Goal: Task Accomplishment & Management: Use online tool/utility

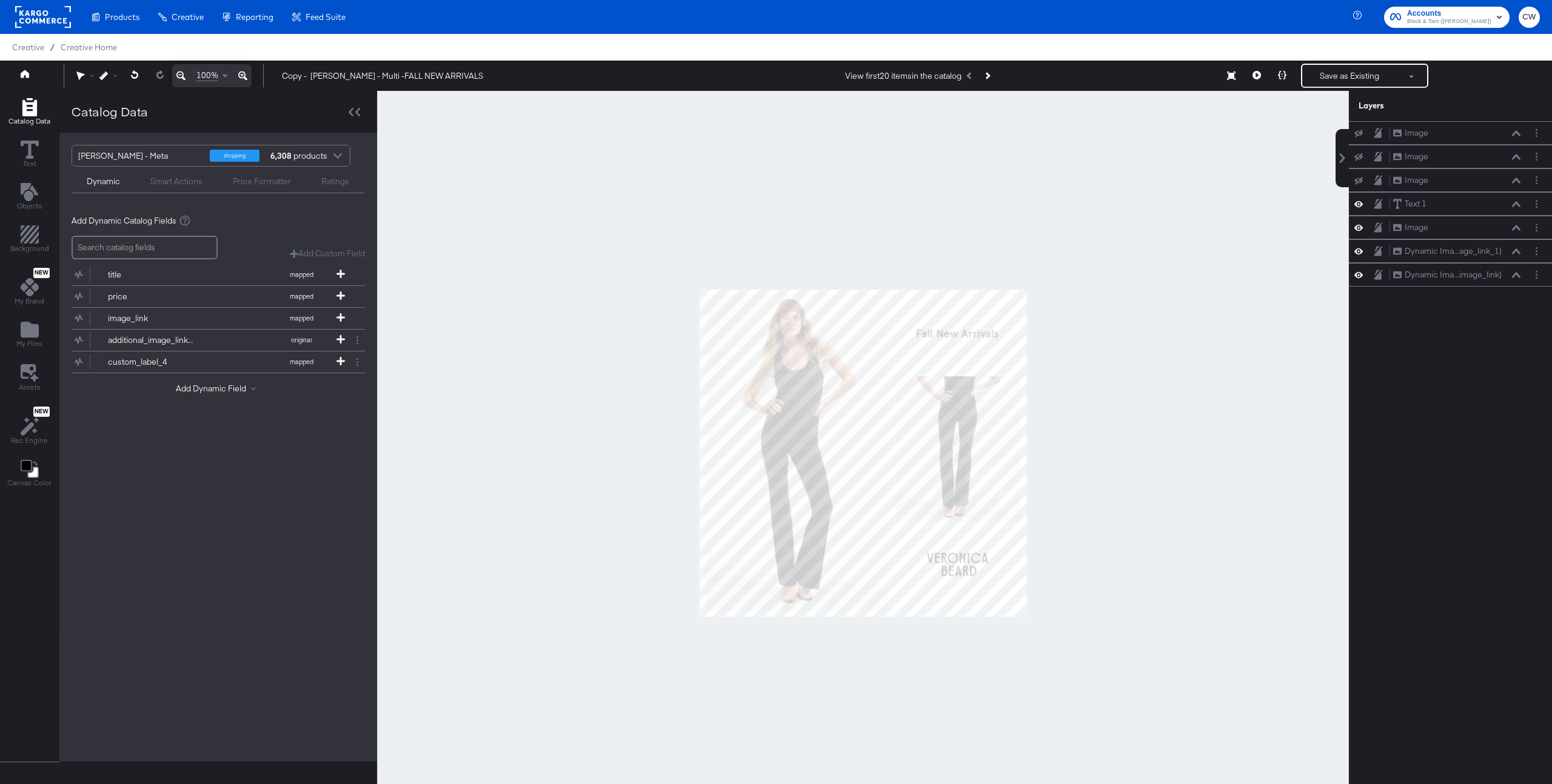
click at [48, 16] on rect at bounding box center [43, 17] width 56 height 22
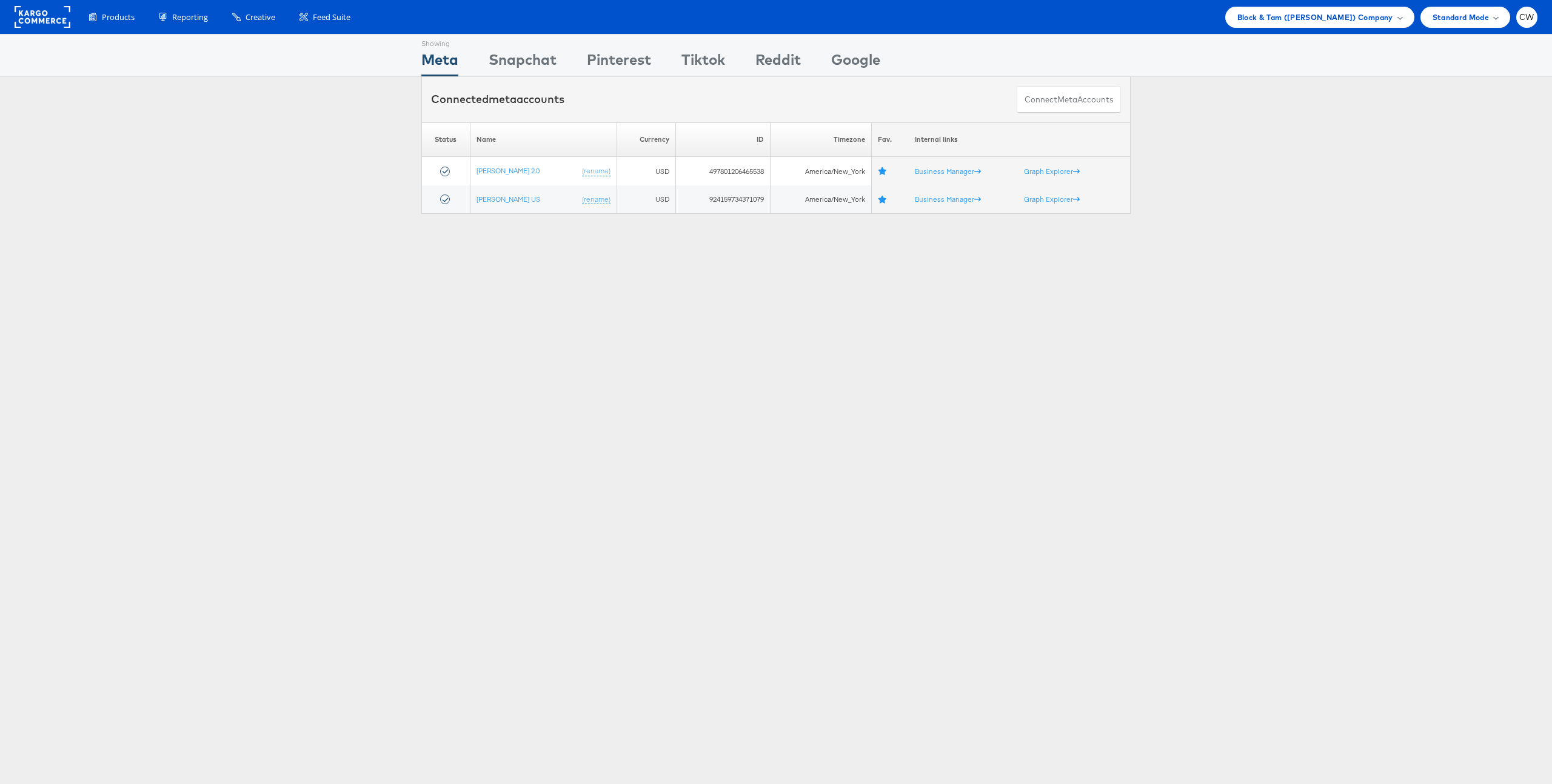
click at [1309, 29] on div "Products Product Catalogs Enhance Your Product Catalog, Map Them to Publishers,…" at bounding box center [776, 17] width 1552 height 34
click at [1318, 22] on span "Block & Tam (Veronica Beard) Company" at bounding box center [1316, 17] width 156 height 13
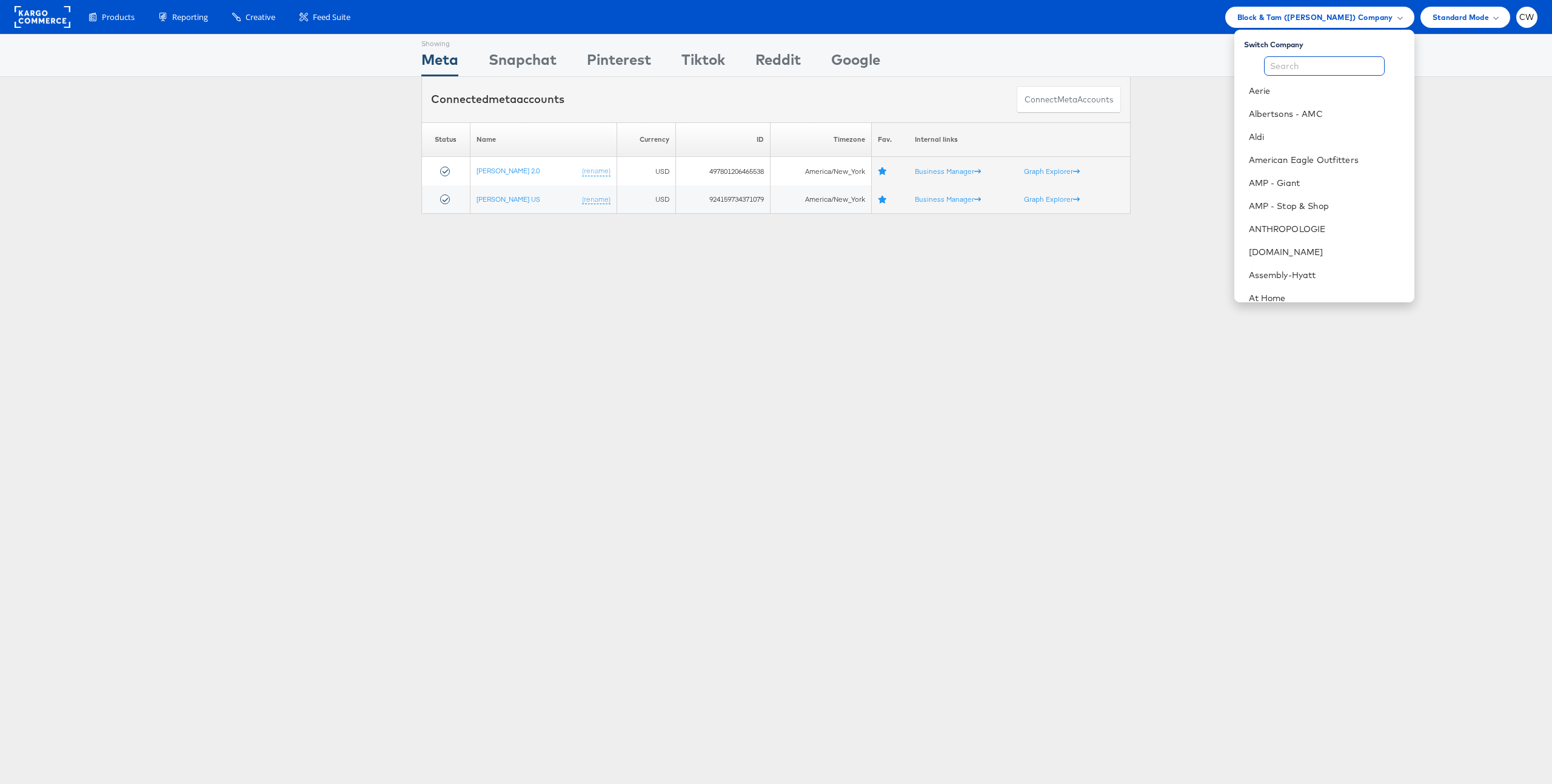
click at [1299, 60] on input "text" at bounding box center [1325, 66] width 121 height 20
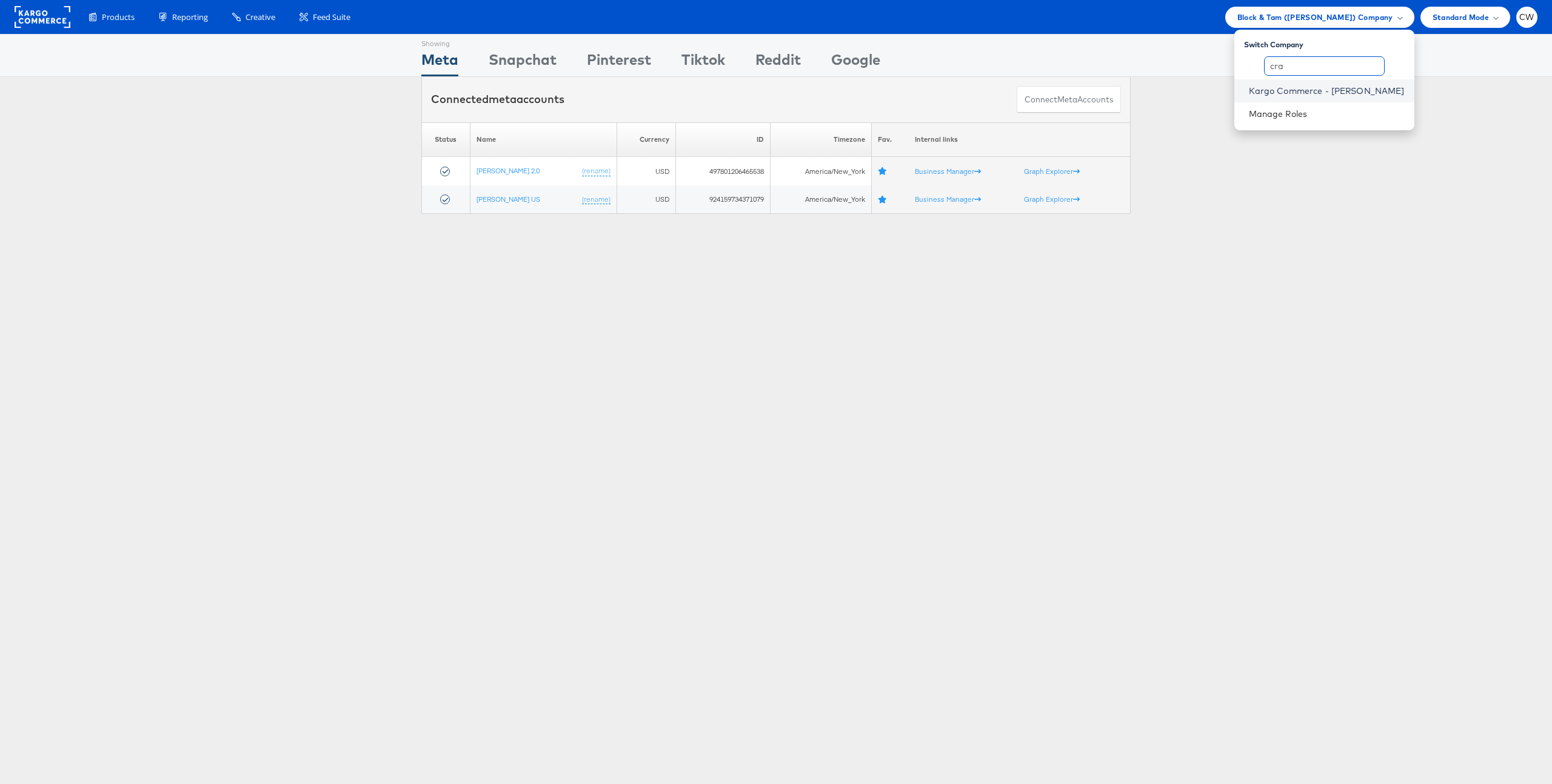
type input "cra"
click at [1314, 95] on link "Kargo Commerce - [PERSON_NAME]" at bounding box center [1327, 91] width 156 height 12
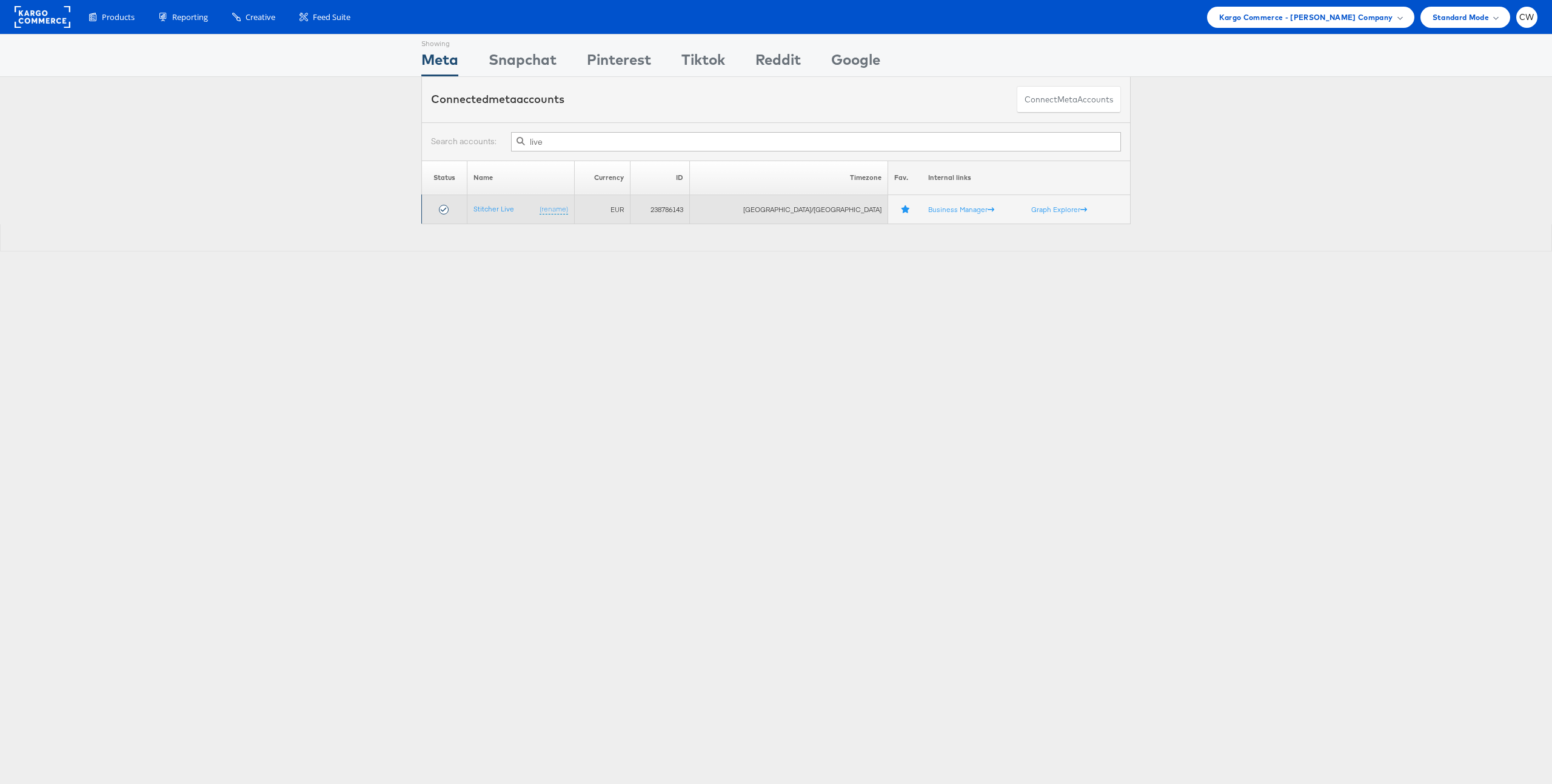
type input "live"
click at [507, 203] on td "Stitcher Live (rename)" at bounding box center [521, 210] width 107 height 29
click at [507, 213] on link "Stitcher Live" at bounding box center [494, 208] width 41 height 9
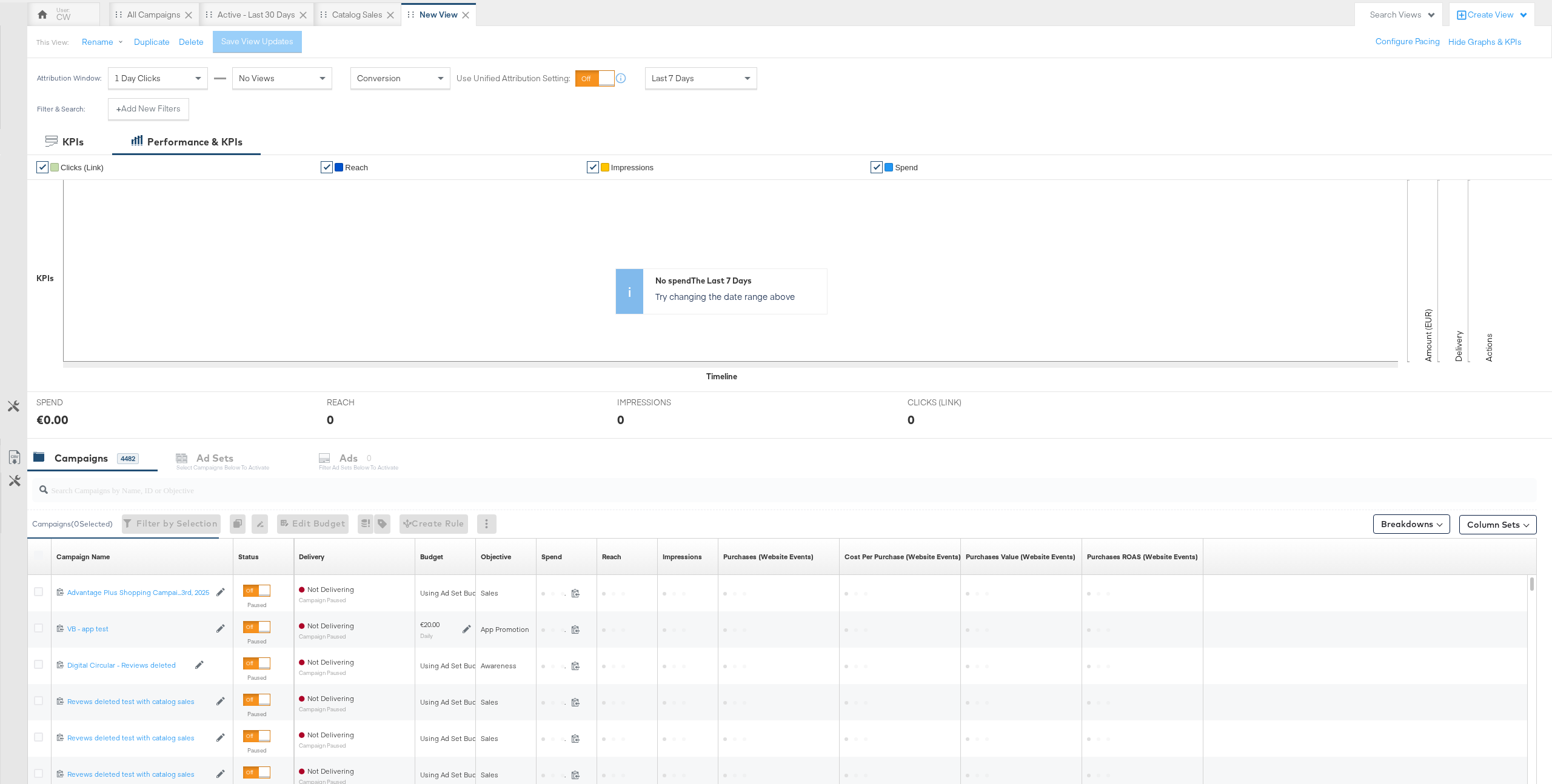
scroll to position [238, 0]
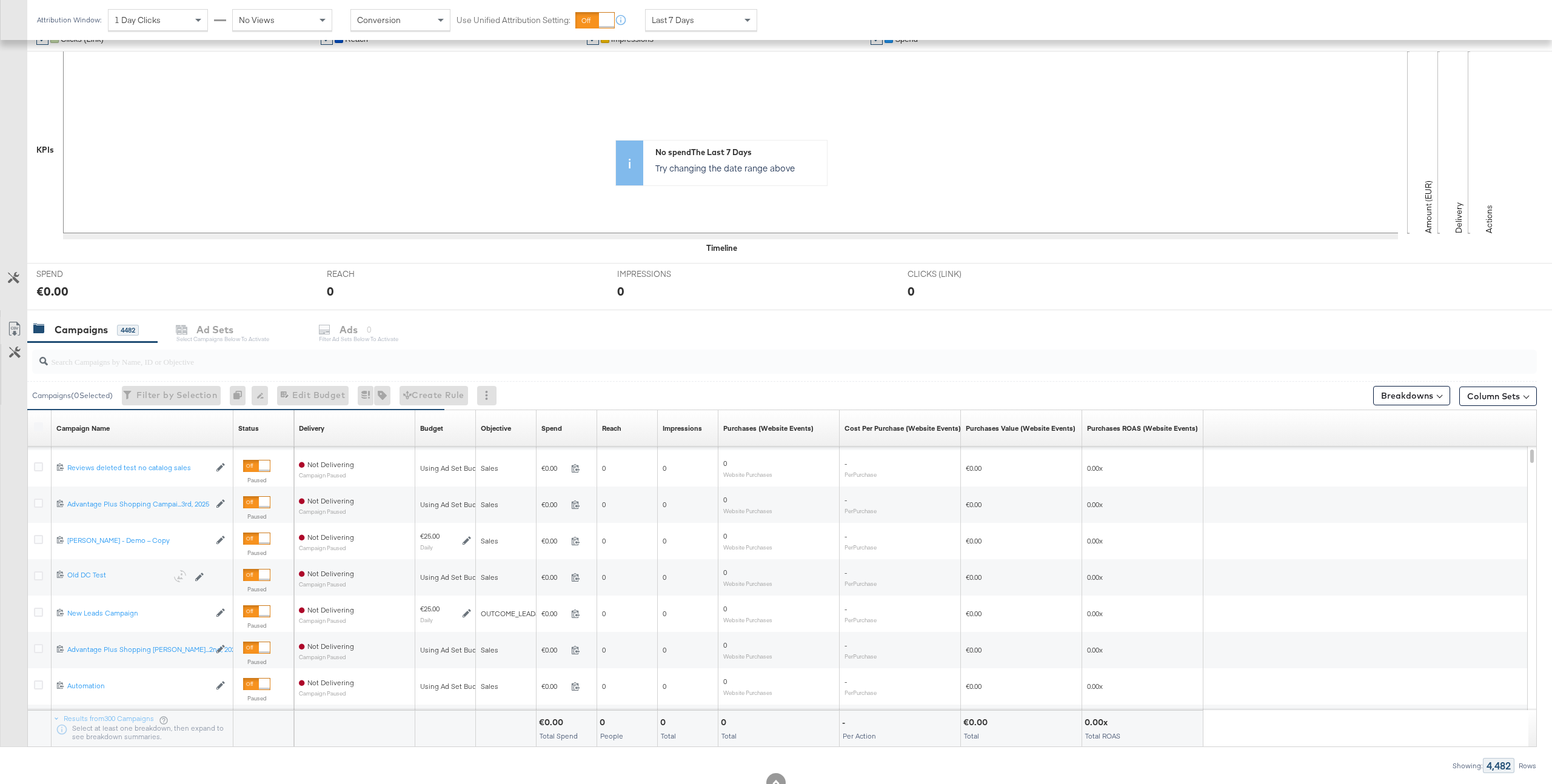
click at [240, 364] on input "search" at bounding box center [722, 356] width 1348 height 24
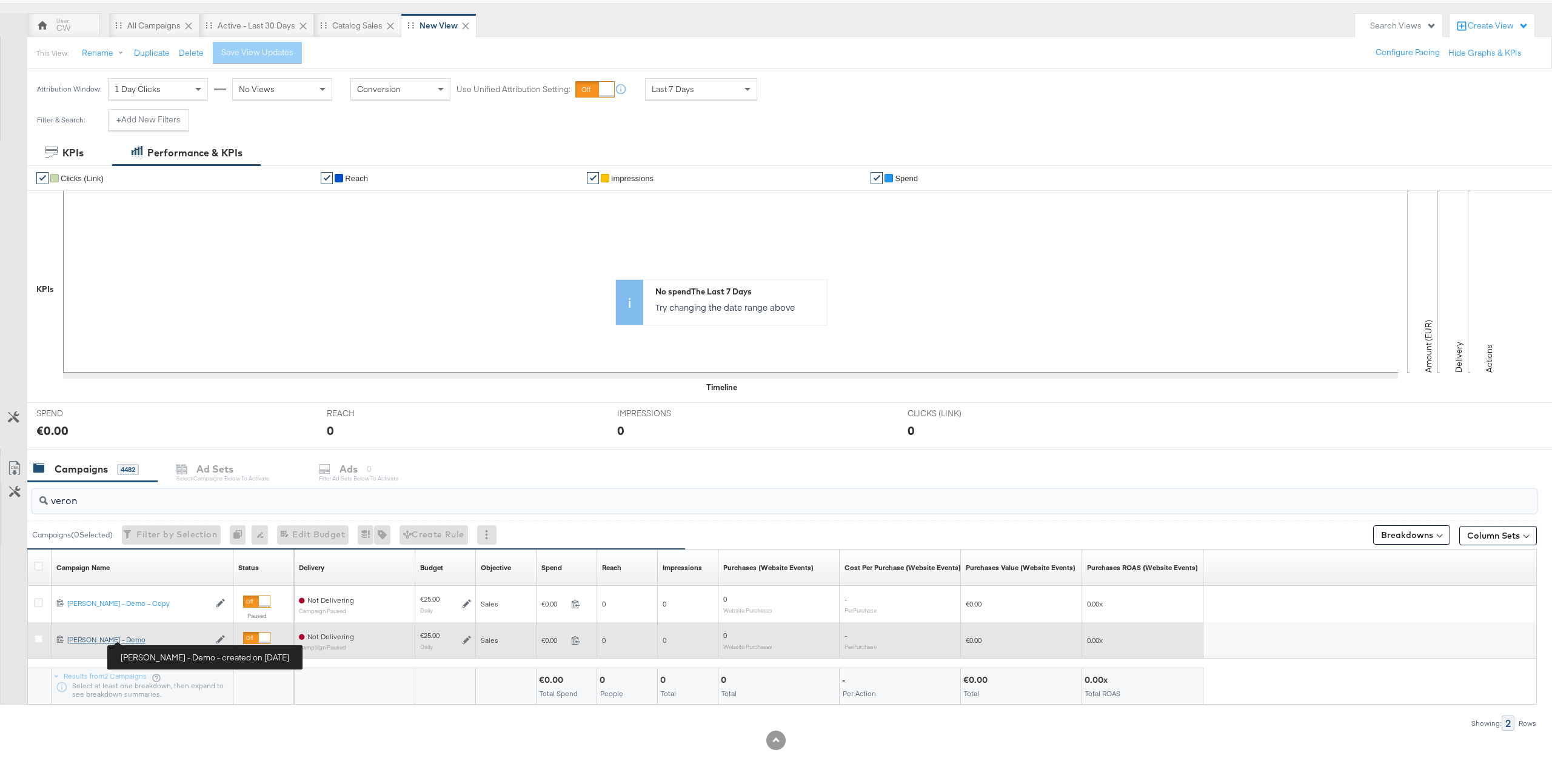
type input "veron"
click at [153, 640] on div "[PERSON_NAME] - Demo [PERSON_NAME] - Demo" at bounding box center [138, 640] width 143 height 9
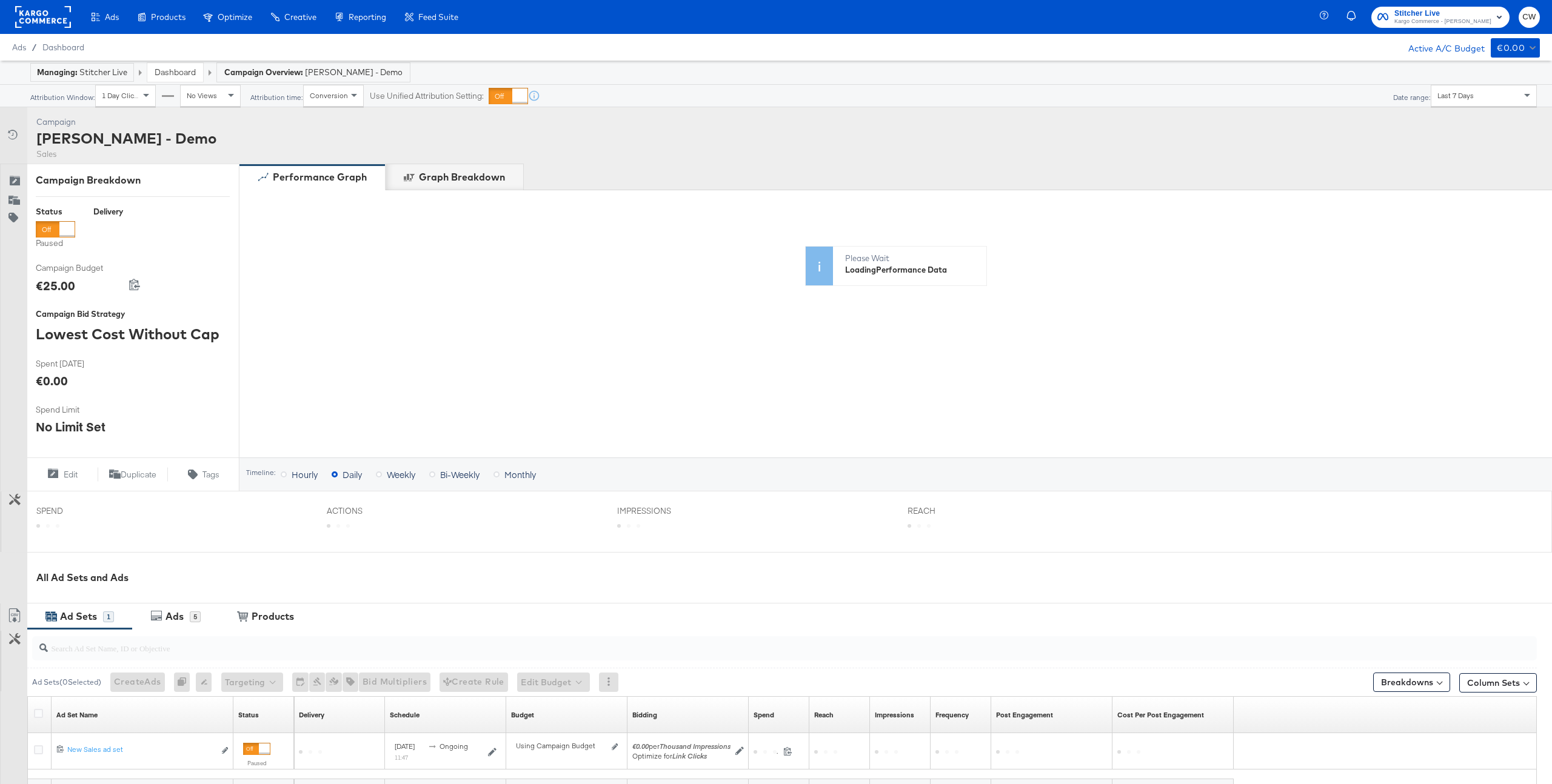
scroll to position [141, 0]
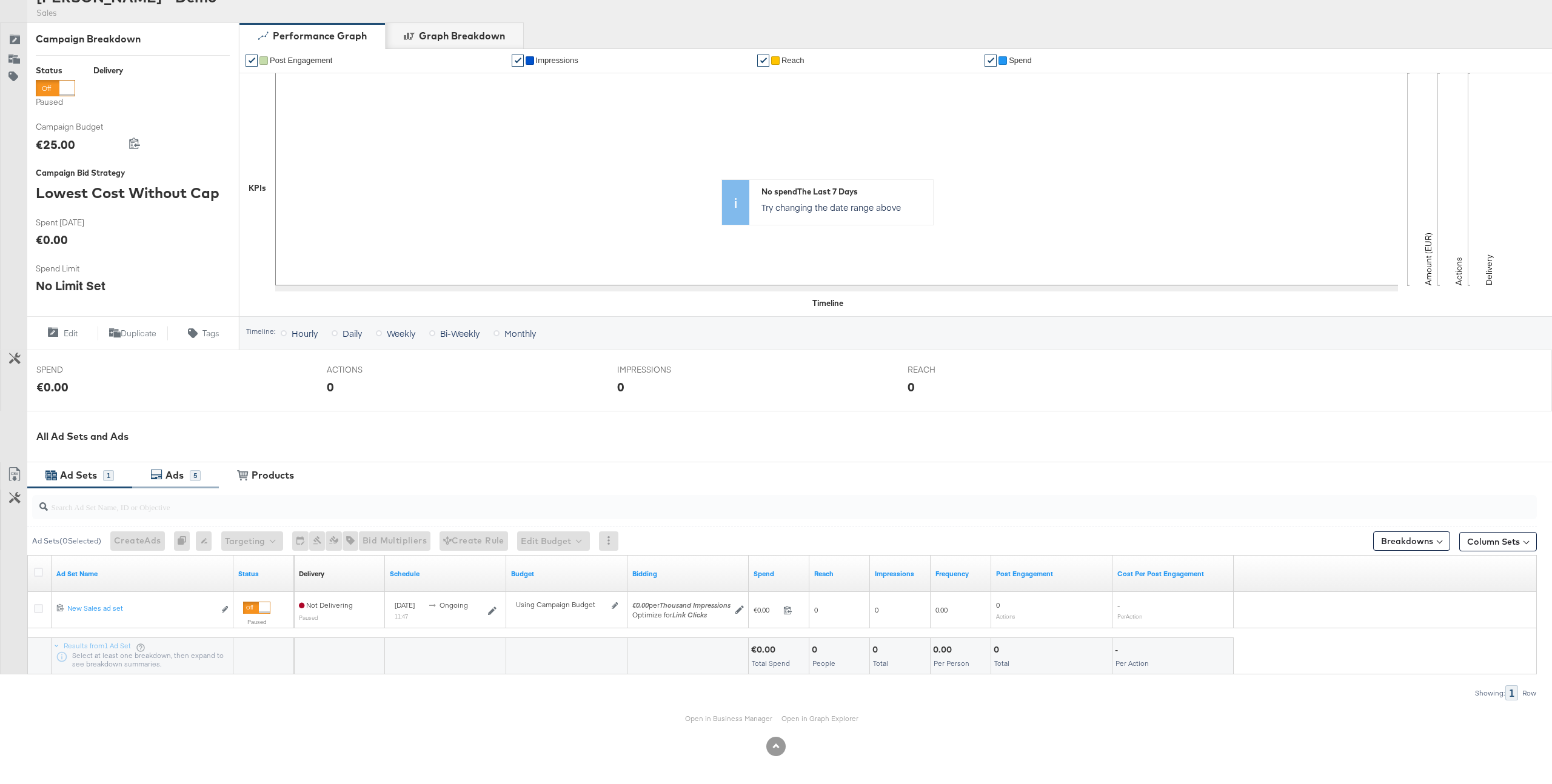
click at [196, 467] on div "Ads 5" at bounding box center [176, 475] width 87 height 26
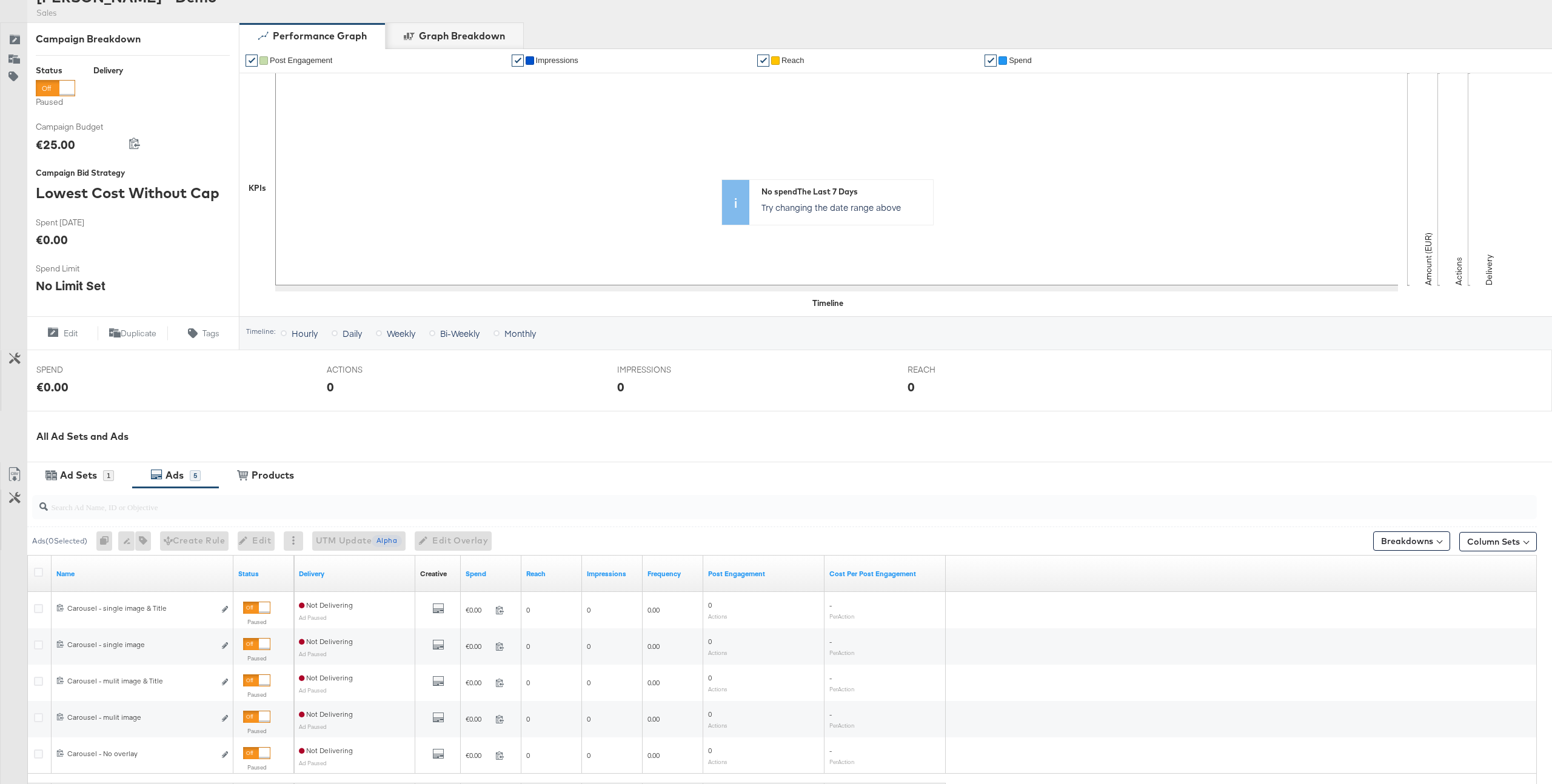
scroll to position [287, 0]
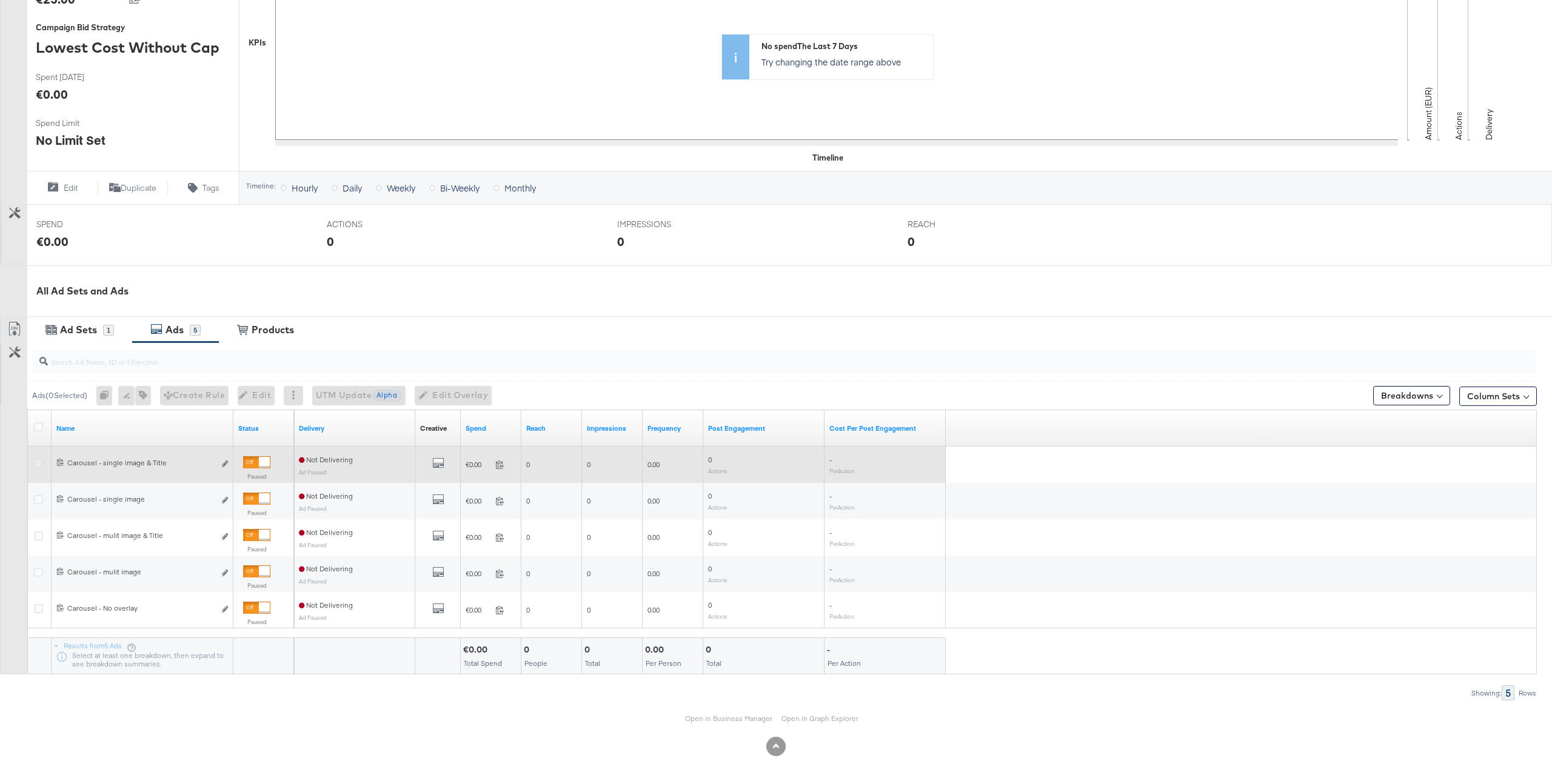
click at [38, 461] on icon at bounding box center [38, 463] width 9 height 9
click at [0, 0] on input "checkbox" at bounding box center [0, 0] width 0 height 0
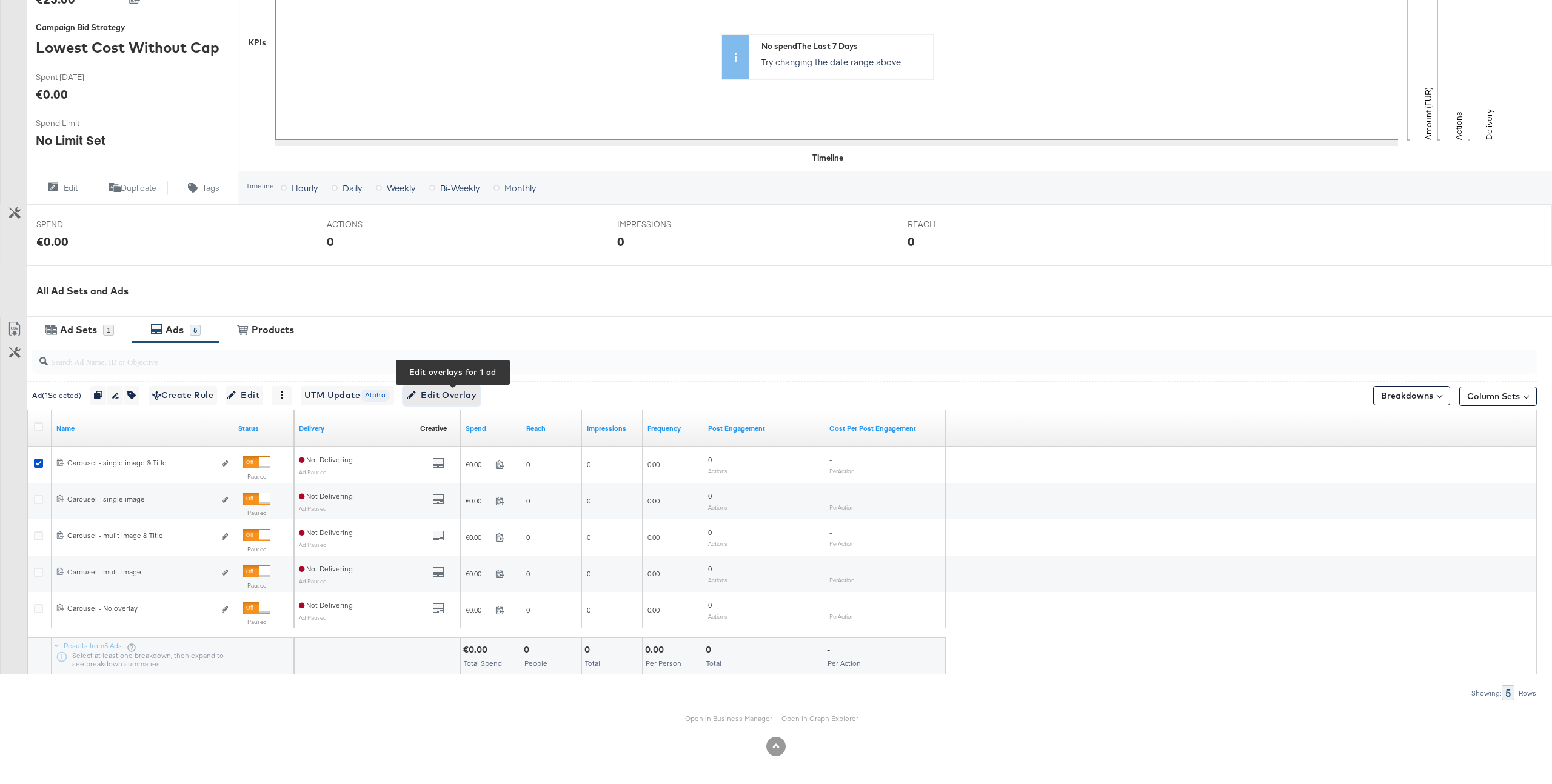
click at [468, 401] on span "Edit Overlay Edit overlays for 1 ad" at bounding box center [442, 395] width 70 height 15
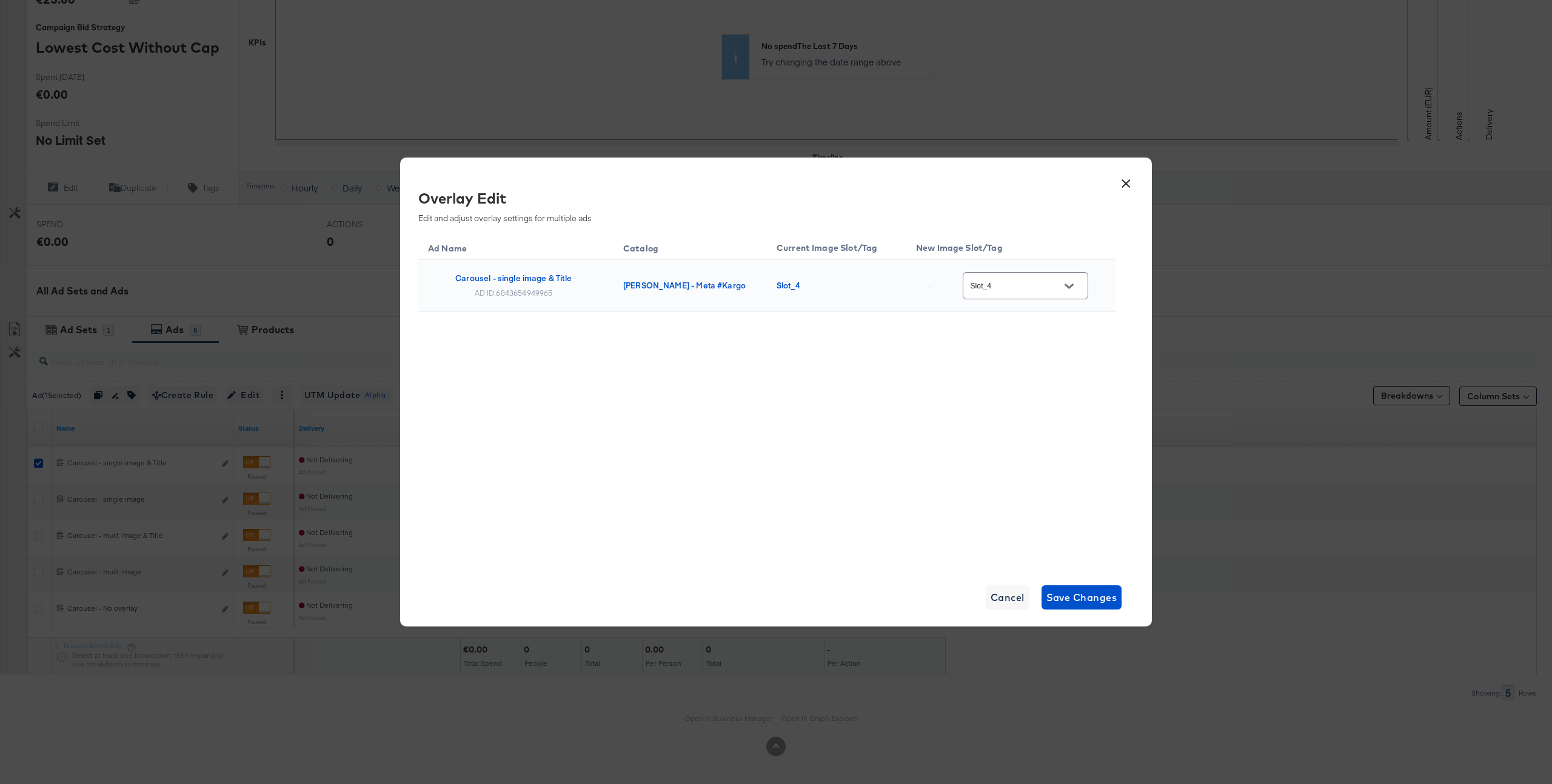
click at [1021, 273] on div "Slot_4" at bounding box center [1025, 286] width 126 height 27
click at [1023, 293] on div "Slot_4" at bounding box center [1025, 286] width 126 height 27
click at [1065, 286] on button "Open" at bounding box center [1069, 286] width 18 height 18
click at [1037, 462] on div "Slot_6" at bounding box center [1034, 456] width 69 height 12
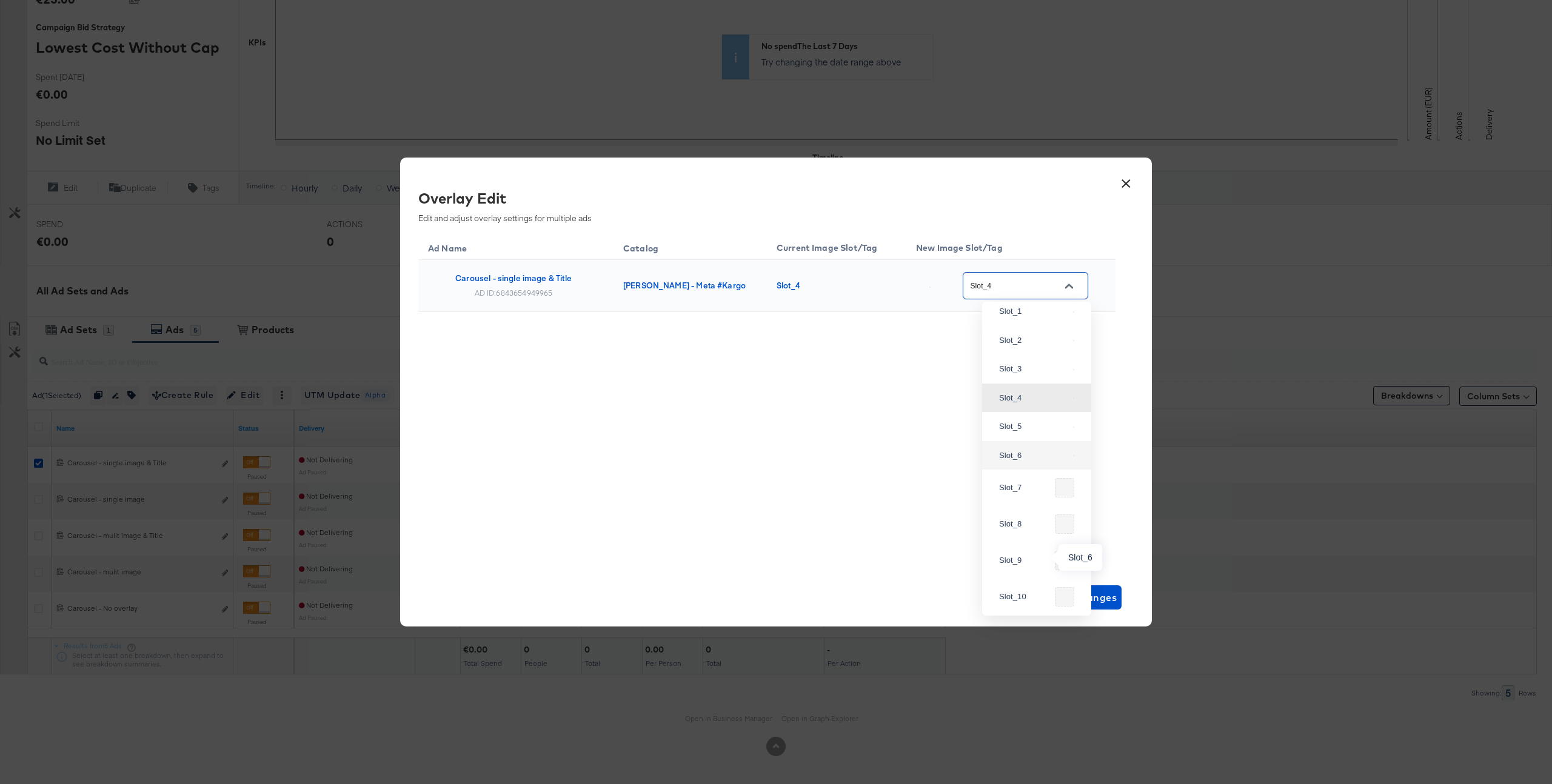
type input "Slot_6"
click at [1088, 595] on span "Save Changes" at bounding box center [1082, 597] width 71 height 17
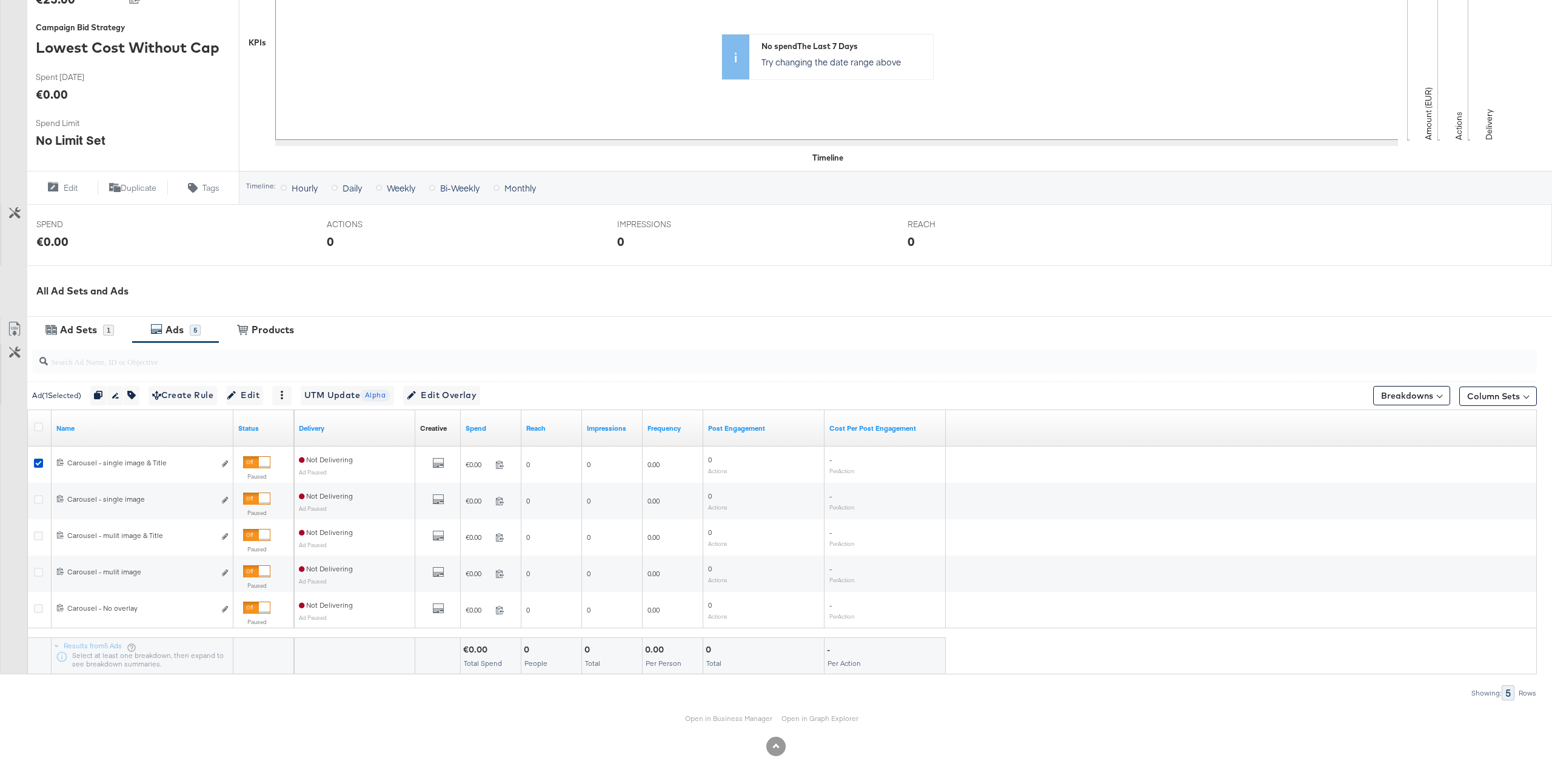
click at [748, 705] on div "Open in Business Manager Open in Graph Explorer" at bounding box center [776, 719] width 1552 height 37
click at [743, 722] on link "Open in Business Manager" at bounding box center [729, 718] width 88 height 9
